Goal: Transaction & Acquisition: Purchase product/service

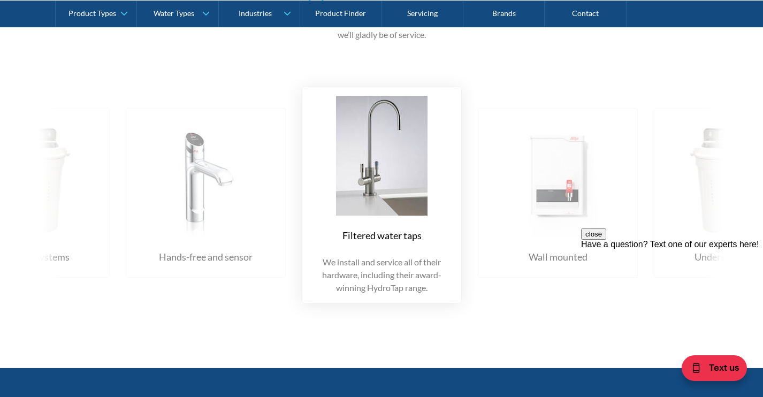
scroll to position [1367, 0]
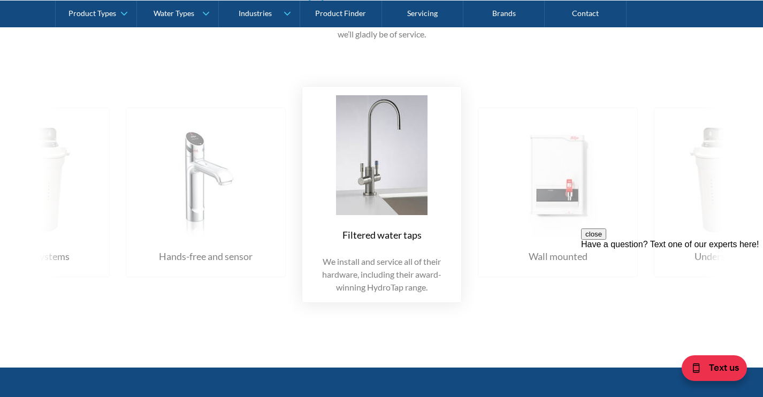
click at [216, 181] on img at bounding box center [205, 177] width 145 height 120
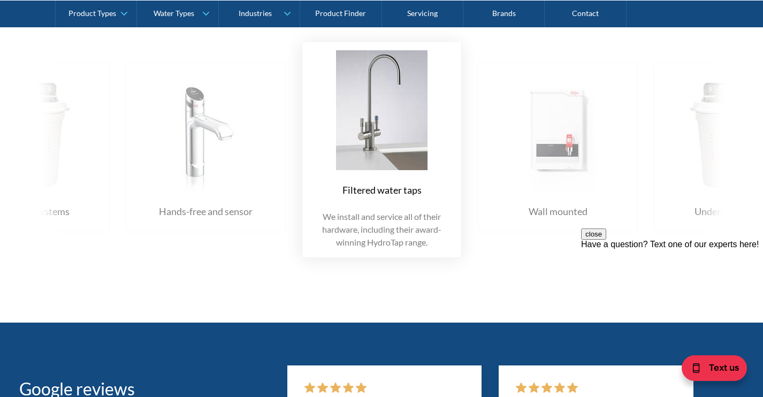
scroll to position [1421, 0]
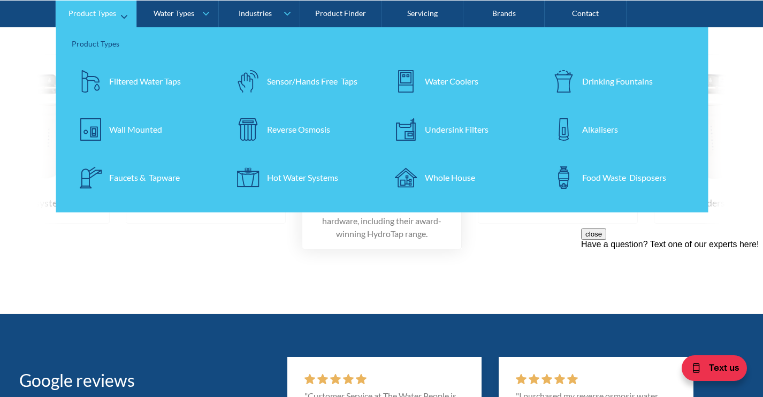
click at [102, 81] on div at bounding box center [90, 80] width 37 height 37
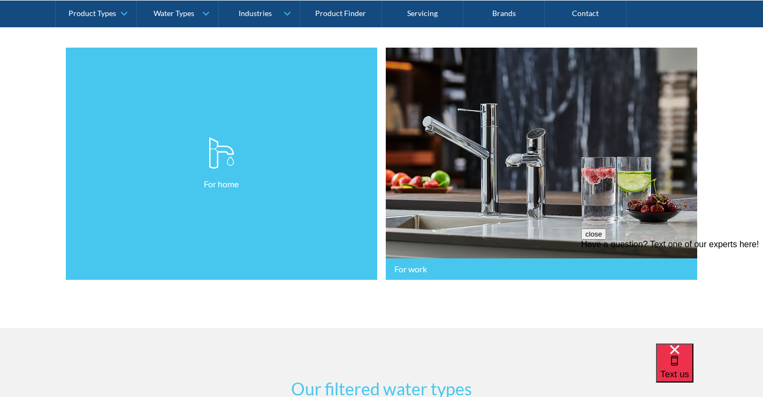
click at [304, 164] on link "For home" at bounding box center [221, 164] width 311 height 233
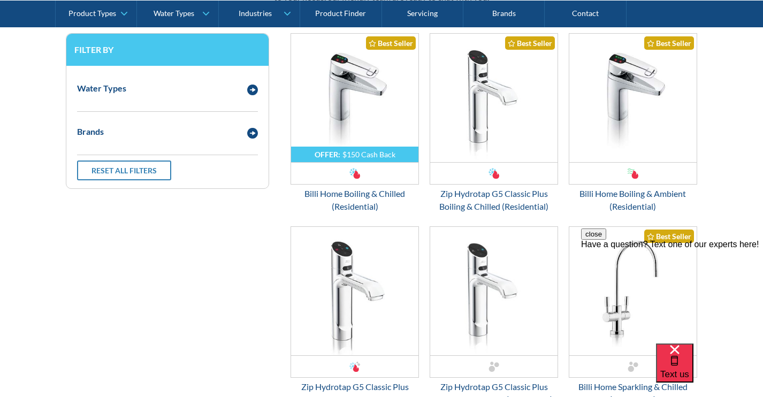
scroll to position [605, 0]
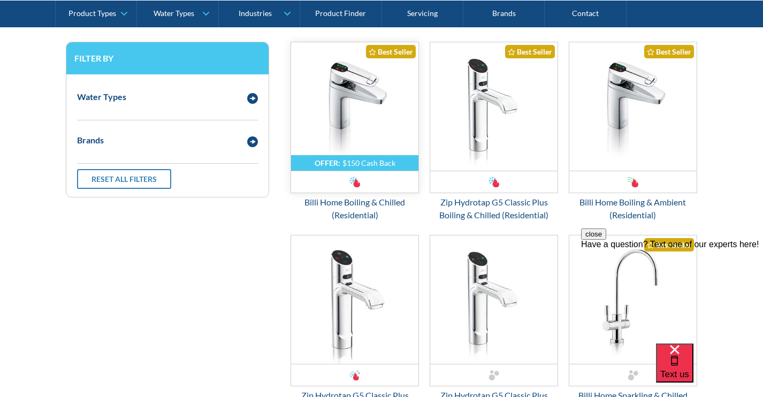
click at [354, 105] on img "Email Form 3" at bounding box center [354, 106] width 127 height 128
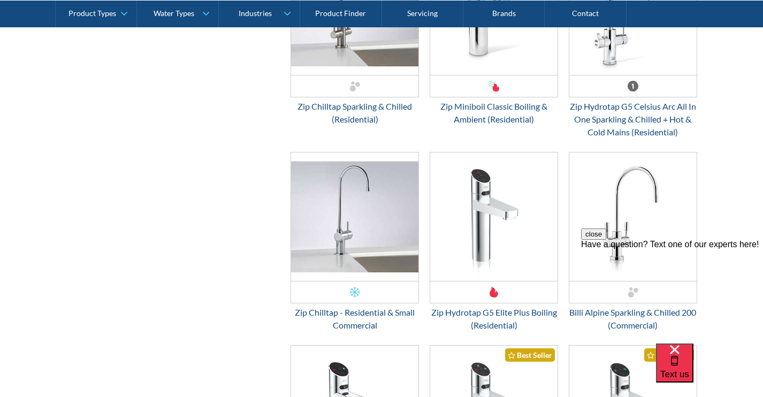
scroll to position [1512, 0]
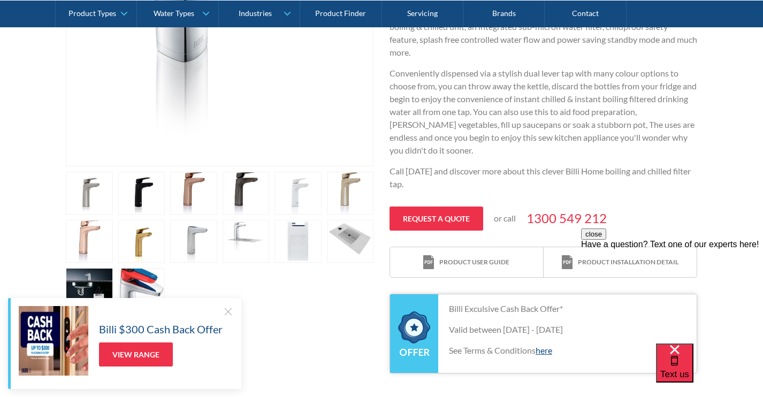
scroll to position [381, 0]
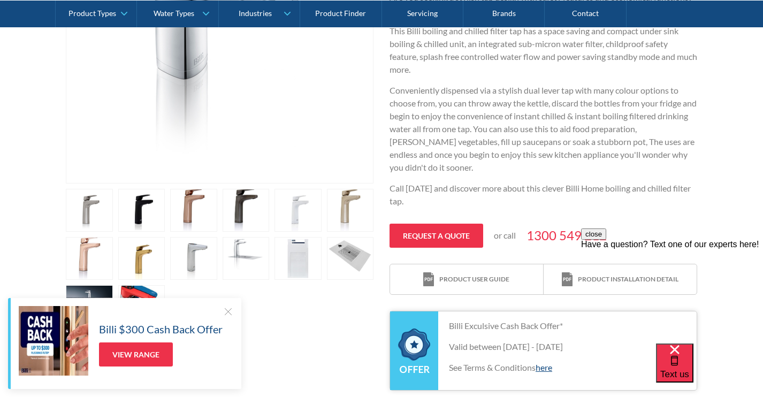
click at [144, 217] on link "open lightbox" at bounding box center [141, 210] width 47 height 43
